Goal: Information Seeking & Learning: Compare options

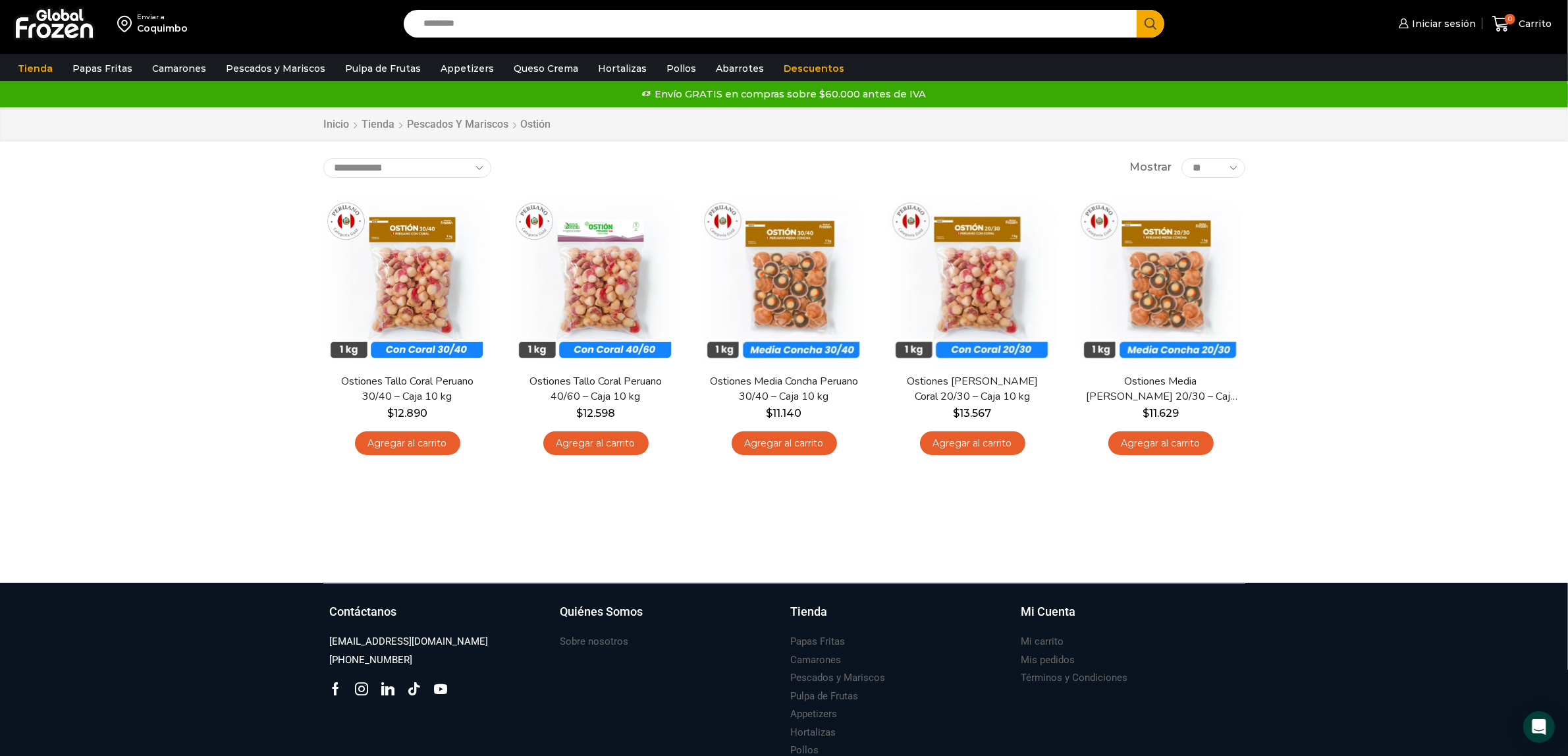
click at [537, 21] on input "Search input" at bounding box center [773, 23] width 714 height 28
type input "*******"
click at [1136, 10] on button "Search" at bounding box center [1150, 23] width 28 height 28
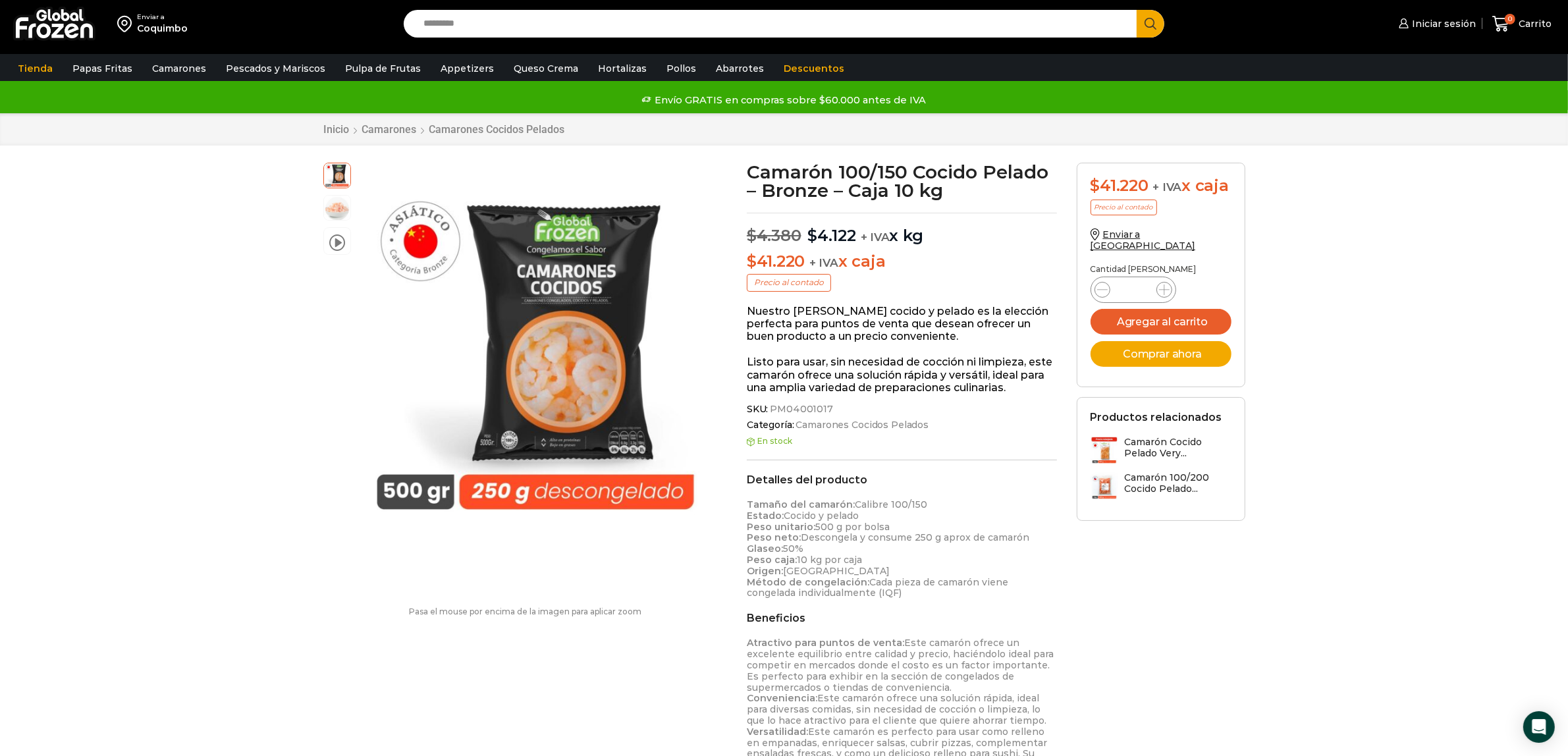
click at [564, 21] on input "Search input" at bounding box center [773, 23] width 714 height 28
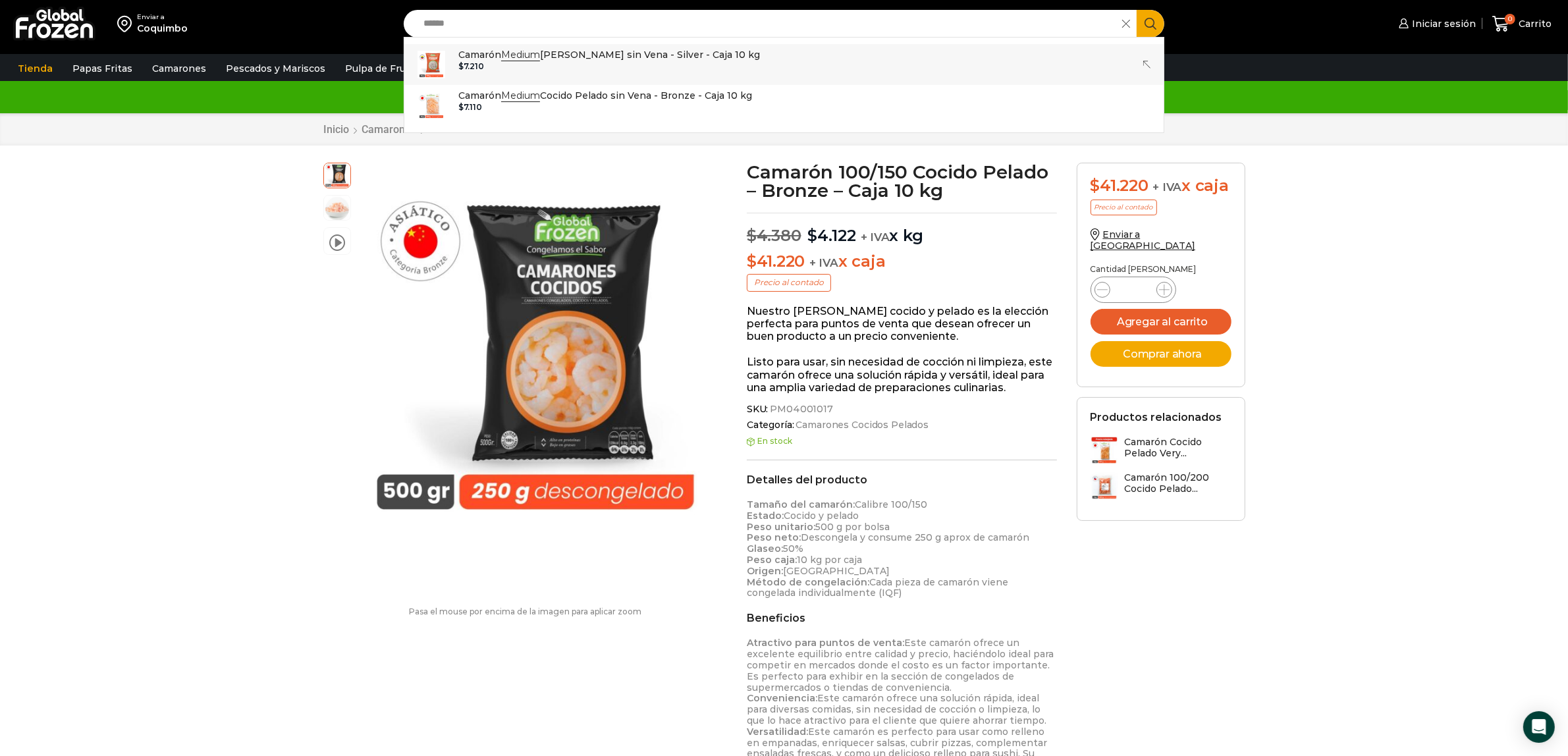
click at [727, 58] on p "Camarón Medium Crudo Pelado sin Vena - Silver - Caja 10 kg" at bounding box center [609, 55] width 302 height 14
type input "**********"
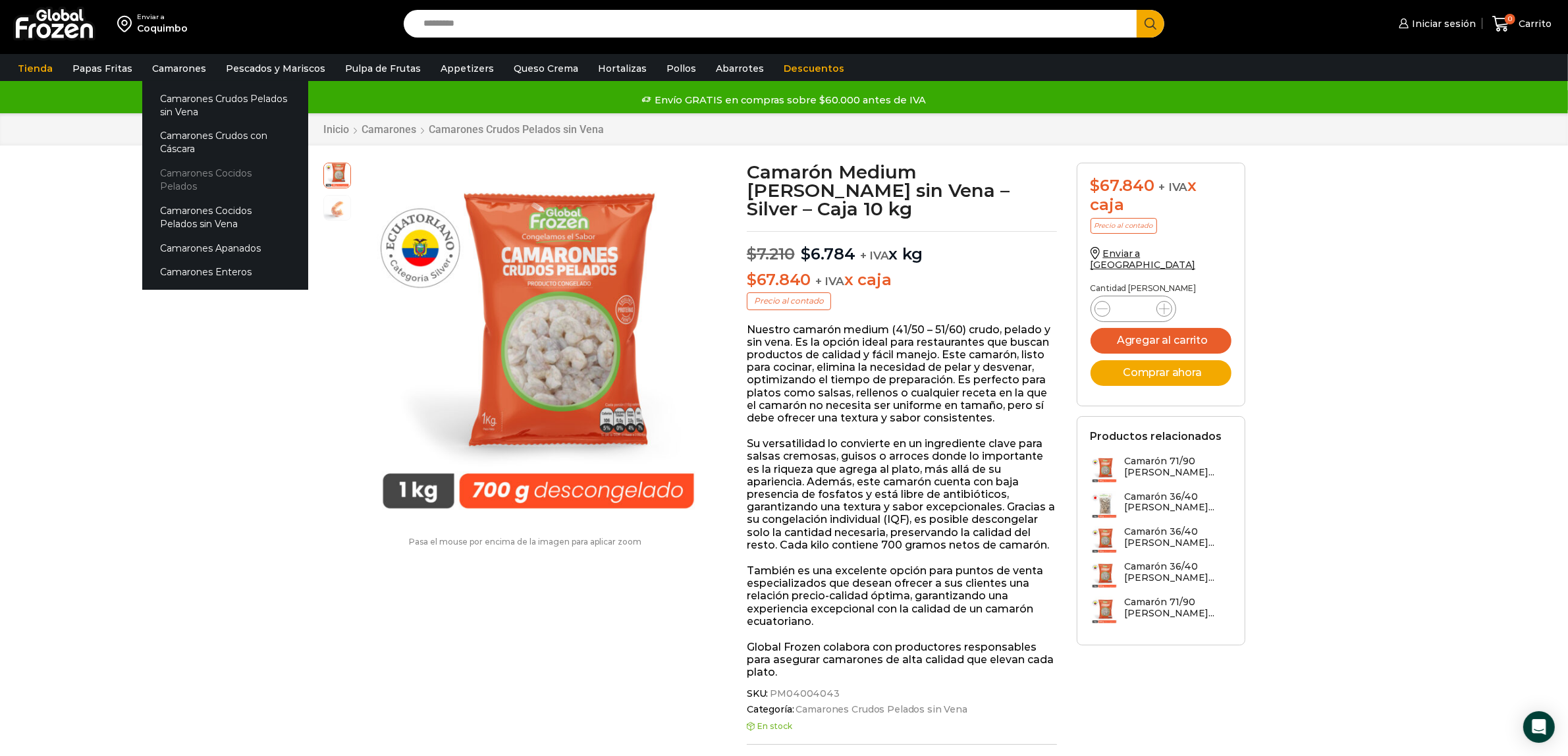
click at [214, 168] on link "Camarones Cocidos Pelados" at bounding box center [224, 180] width 166 height 37
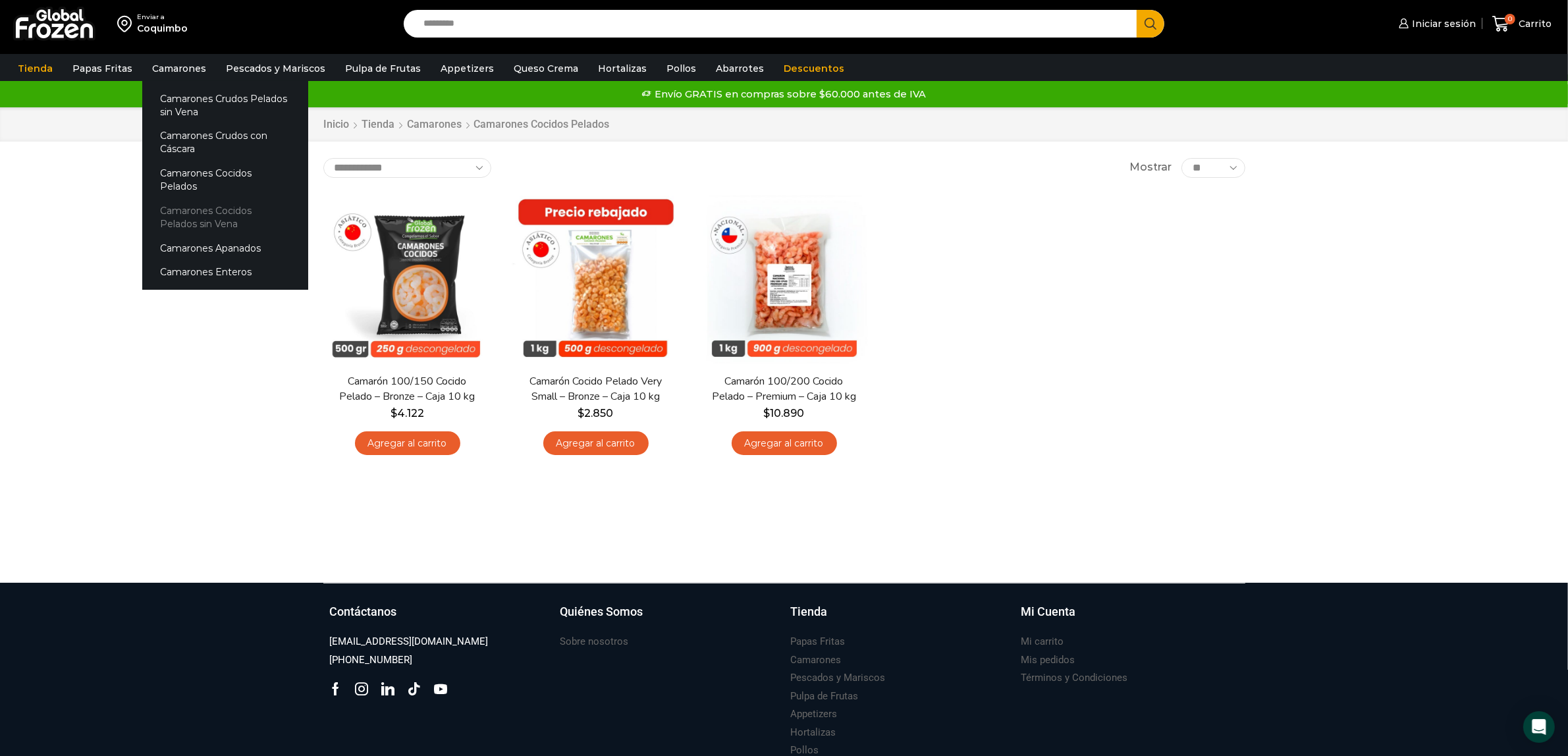
click at [189, 200] on link "Camarones Cocidos Pelados sin Vena" at bounding box center [224, 217] width 166 height 37
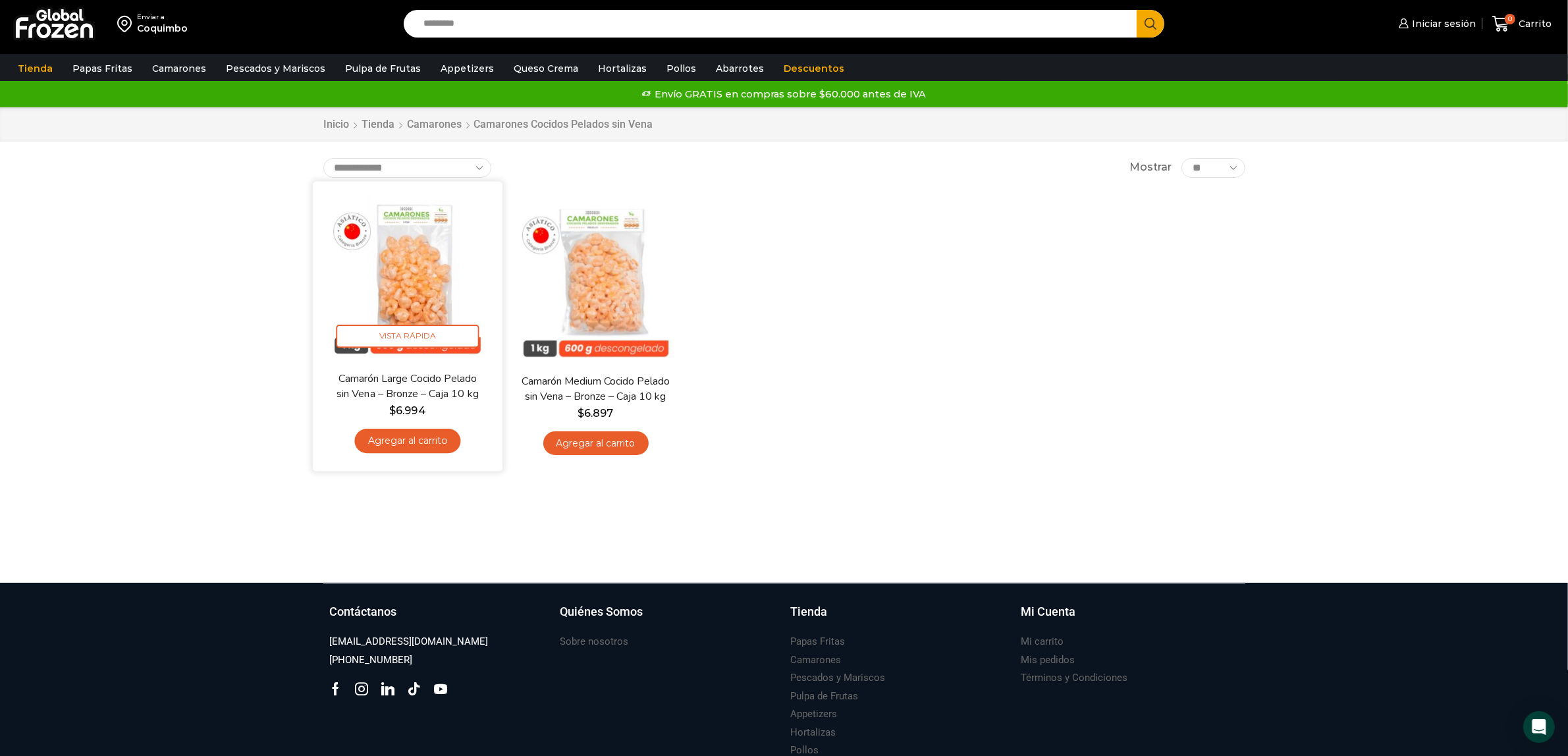
click at [403, 313] on img at bounding box center [407, 276] width 170 height 170
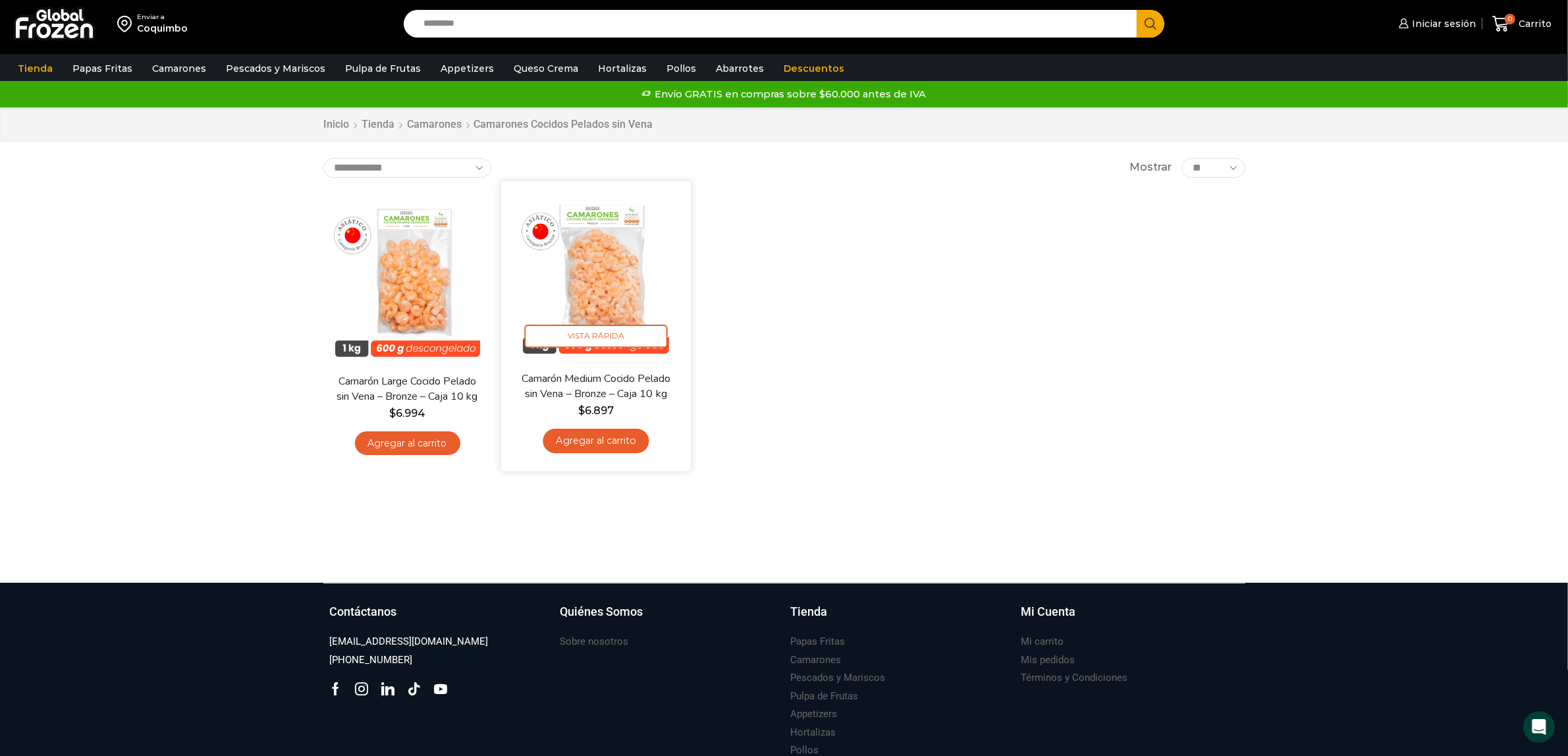
click at [607, 302] on img at bounding box center [596, 276] width 170 height 170
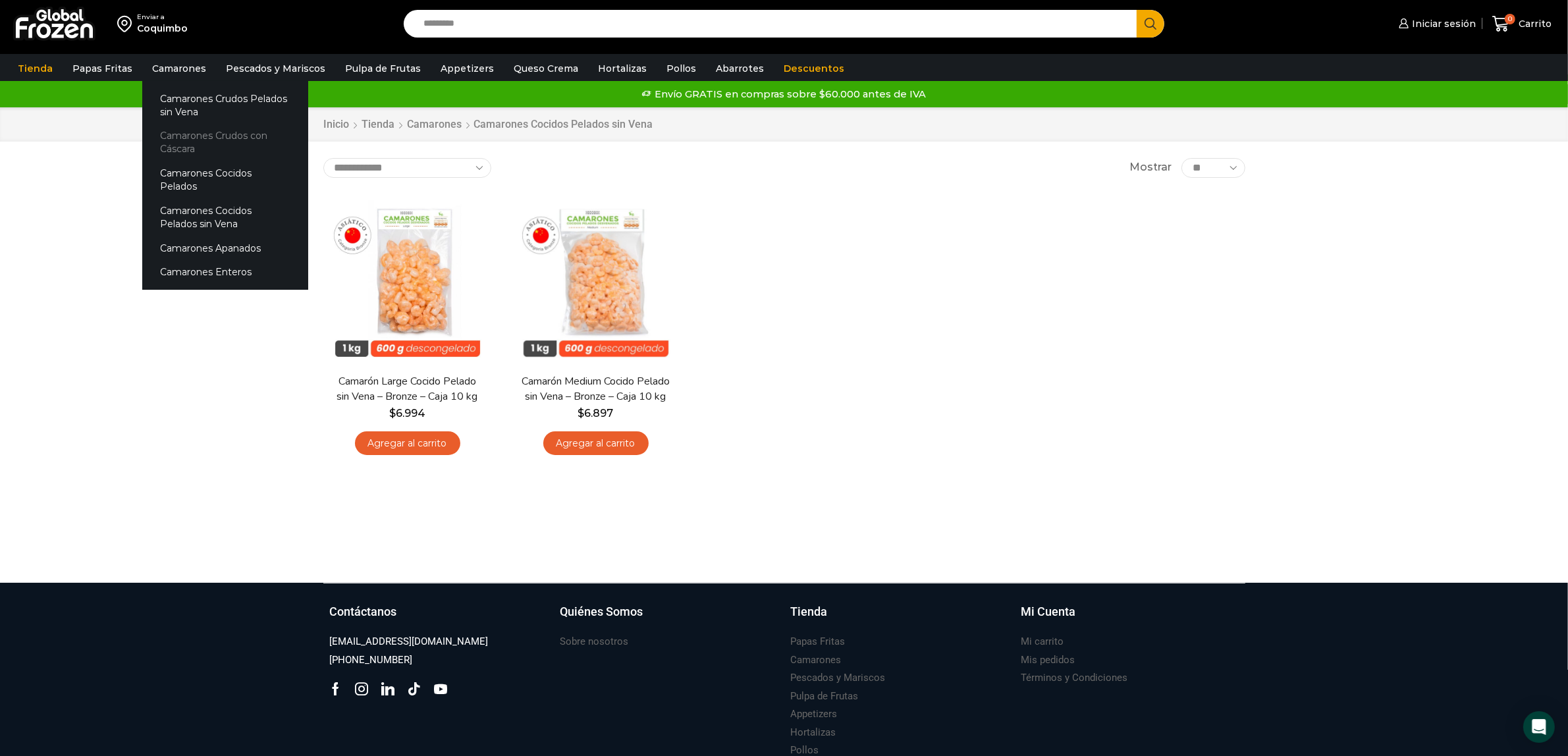
click at [188, 136] on link "Camarones Crudos con Cáscara" at bounding box center [224, 142] width 166 height 37
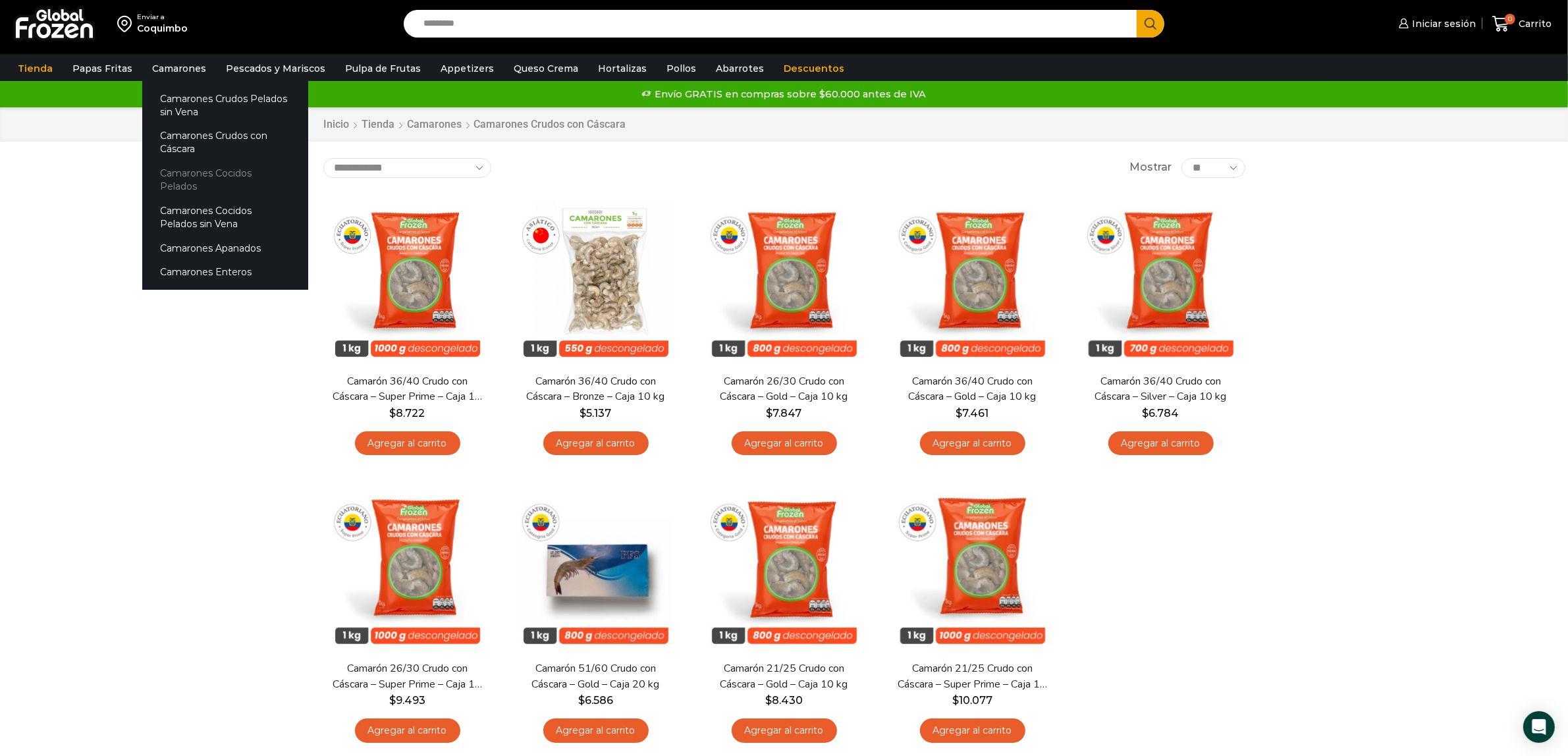
click at [200, 169] on link "Camarones Cocidos Pelados" at bounding box center [224, 180] width 166 height 37
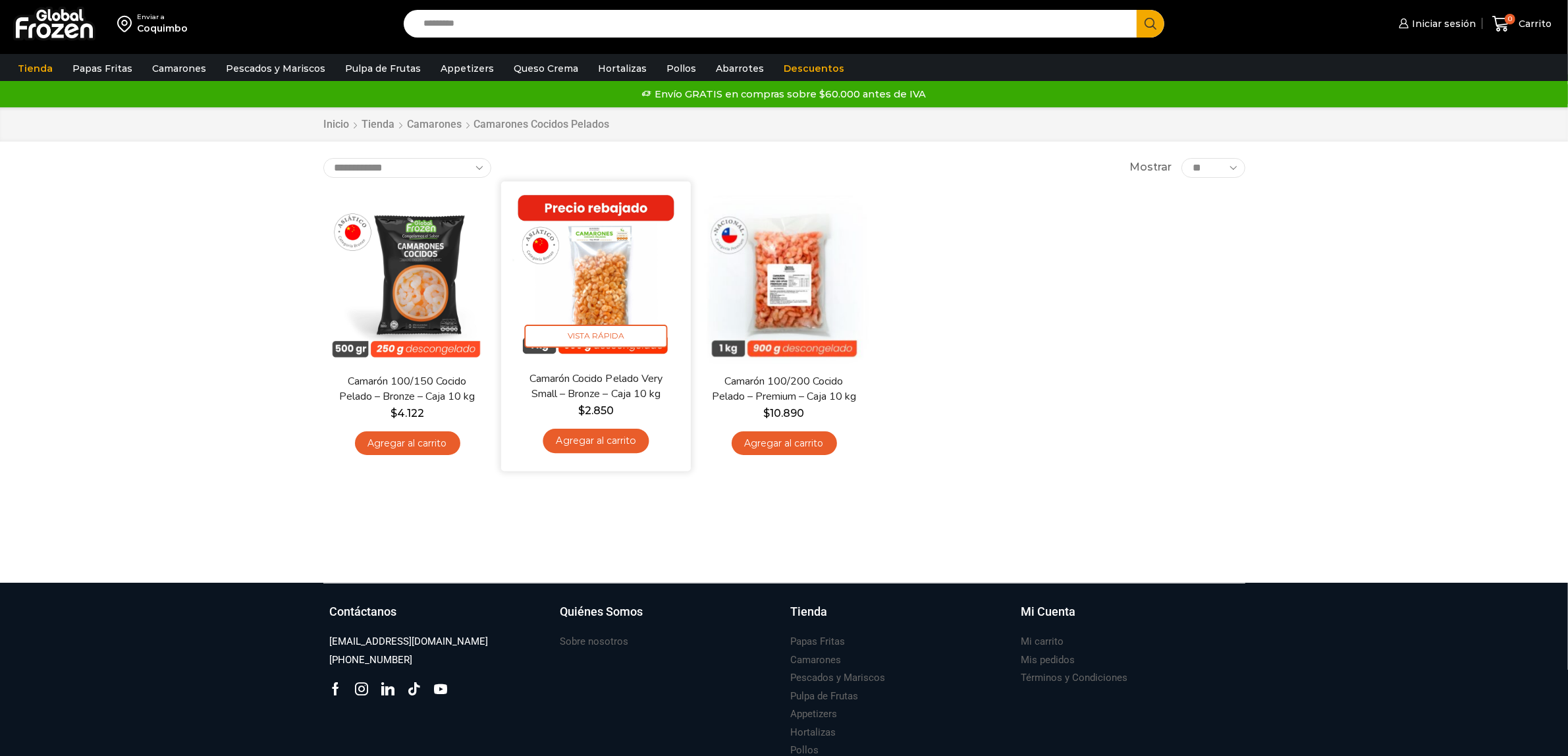
click at [613, 304] on img at bounding box center [596, 276] width 170 height 170
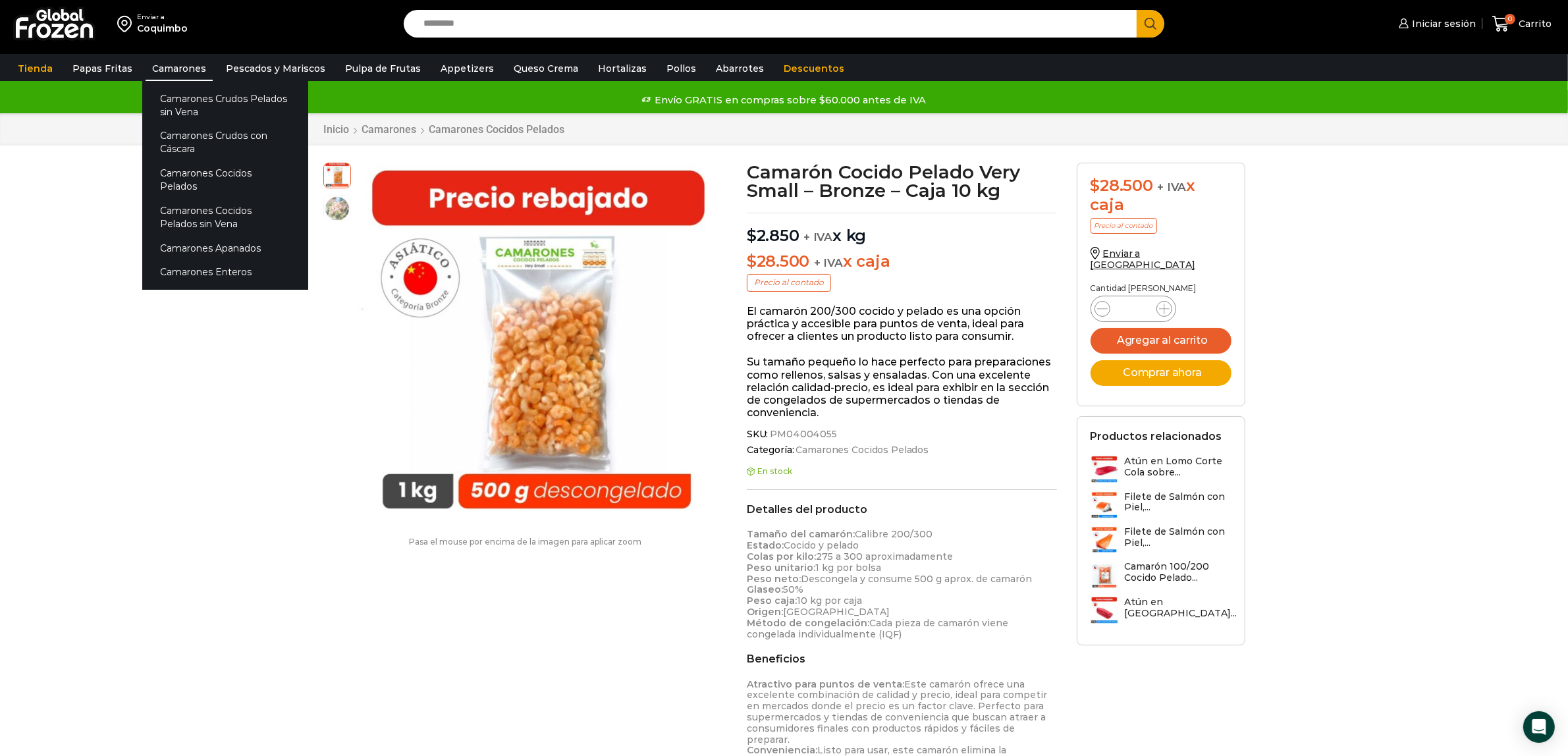
click at [183, 66] on link "Camarones" at bounding box center [179, 69] width 67 height 25
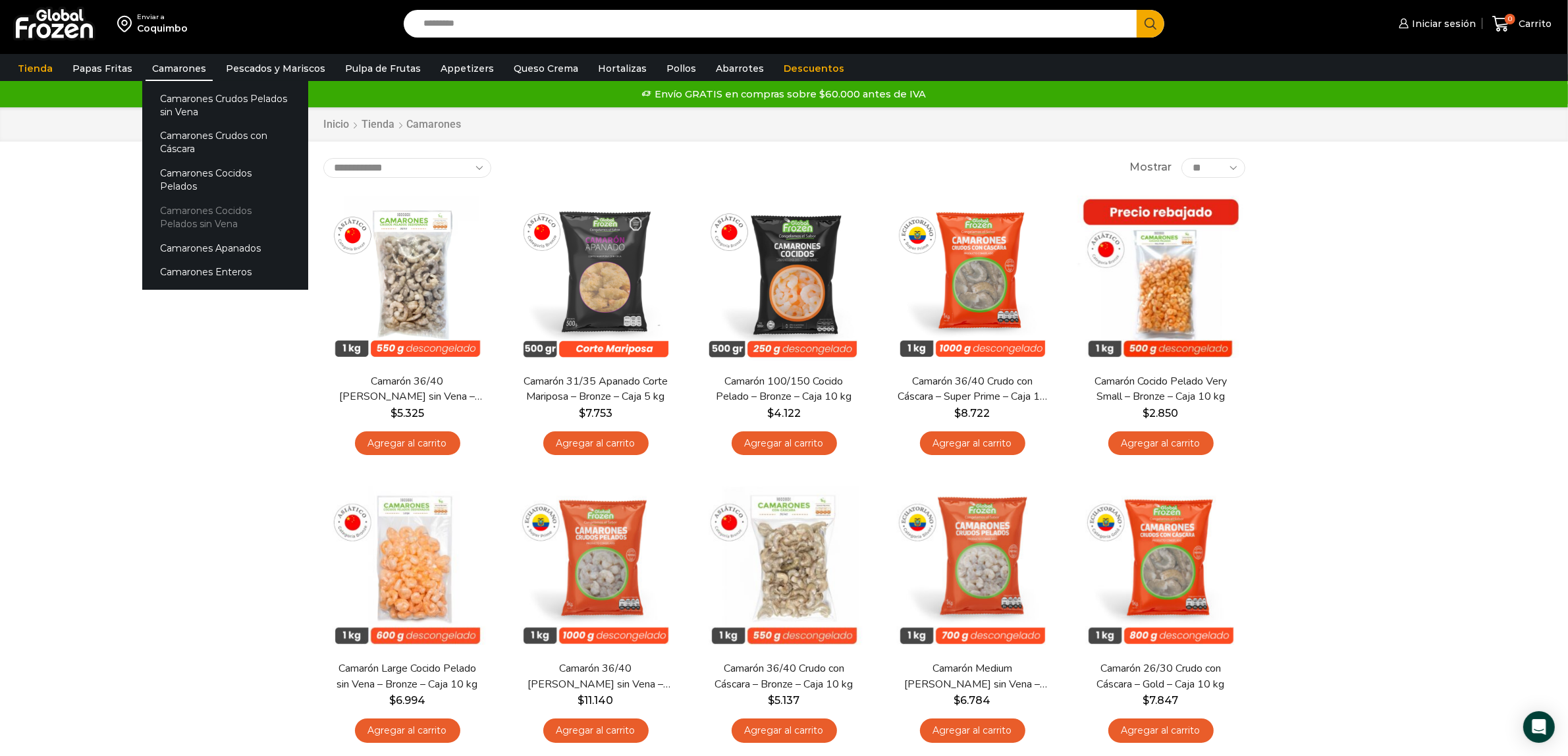
click at [216, 199] on link "Camarones Cocidos Pelados sin Vena" at bounding box center [224, 217] width 166 height 37
